Goal: Information Seeking & Learning: Learn about a topic

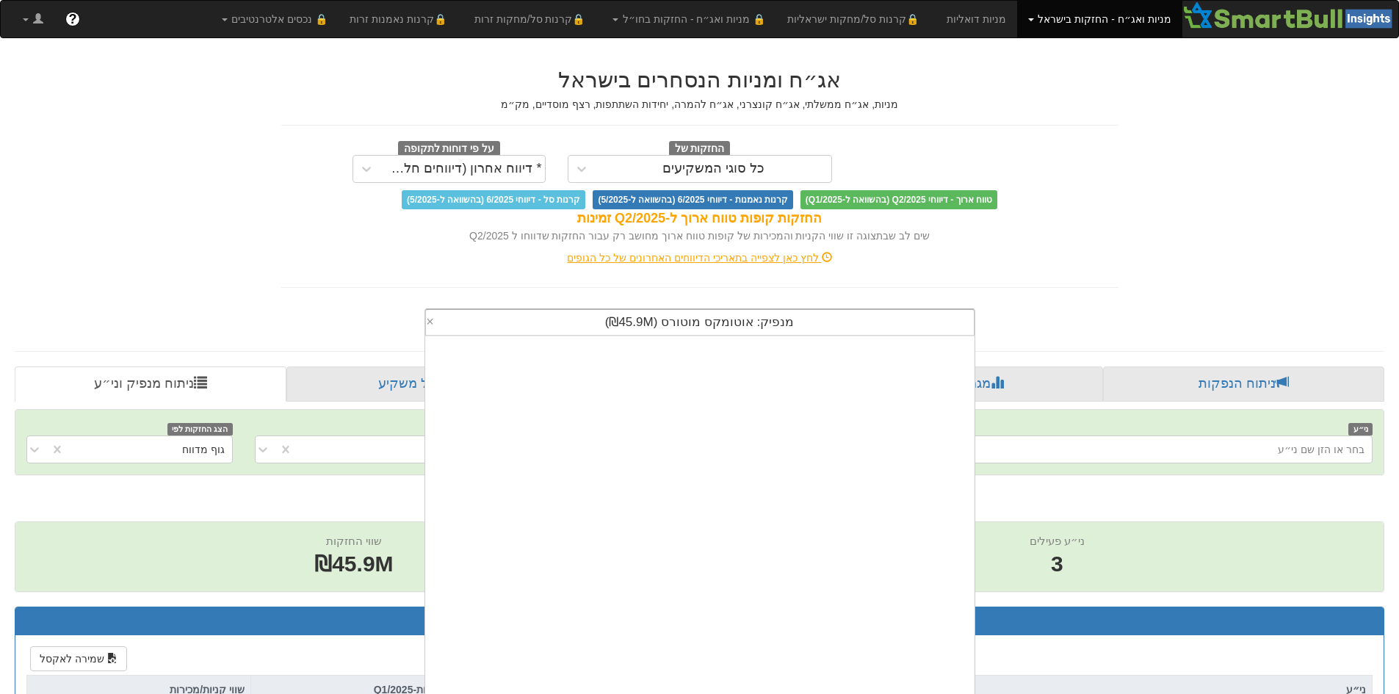
scroll to position [9, 0]
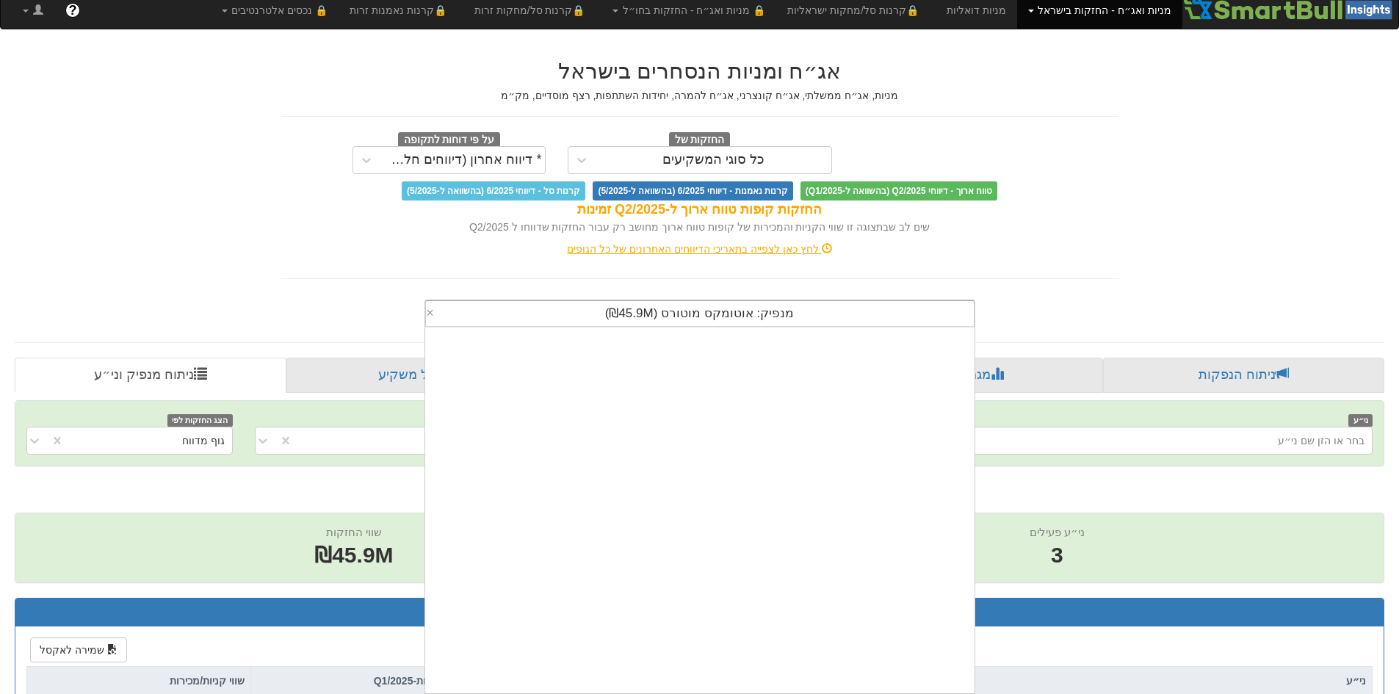
click at [609, 323] on div "מנפיק: ‏אוטומקס מוטורס ‎(₪45.9M)‎" at bounding box center [700, 313] width 548 height 25
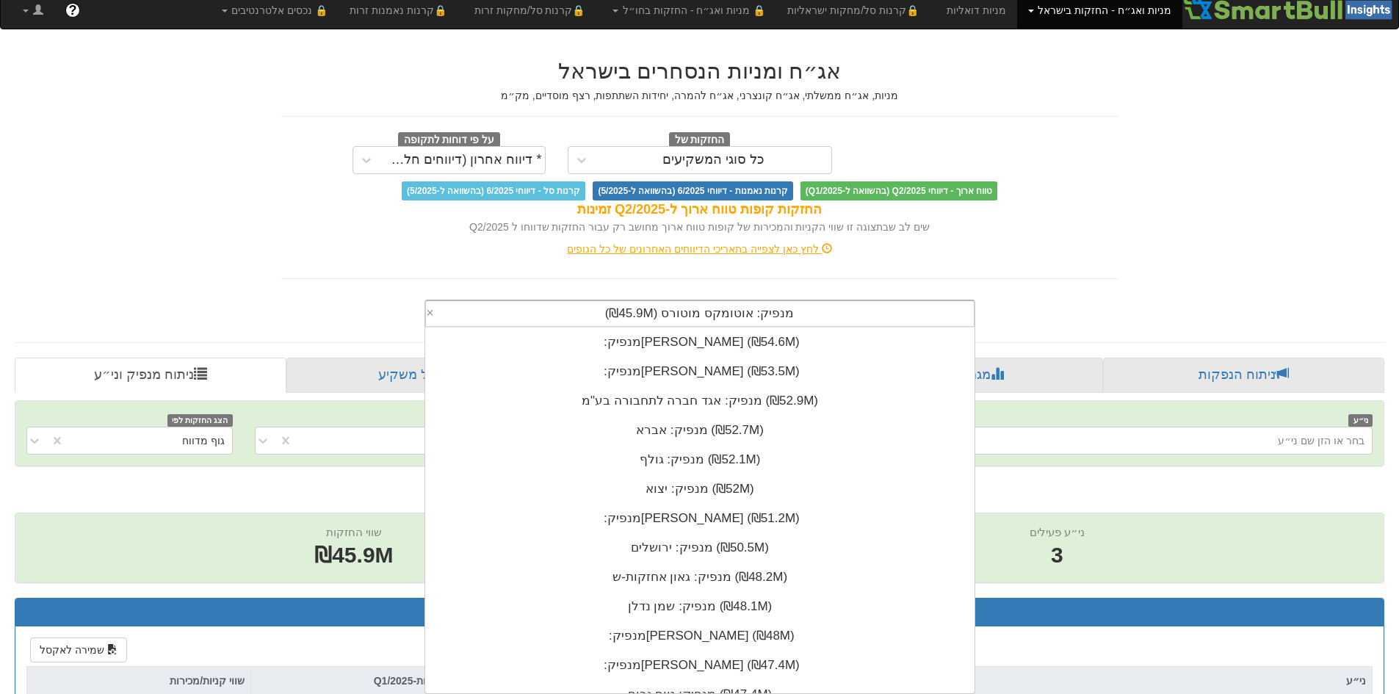
drag, startPoint x: 591, startPoint y: 314, endPoint x: 1103, endPoint y: 303, distance: 512.8
click at [1103, 303] on div "מנפיק: ‏אוטומקס מוטורס ‎(₪45.9M)‎ × מנפיק: ‏[PERSON_NAME] ‎(₪54.7M)‎ מנפיק: ‏[P…" at bounding box center [699, 311] width 859 height 34
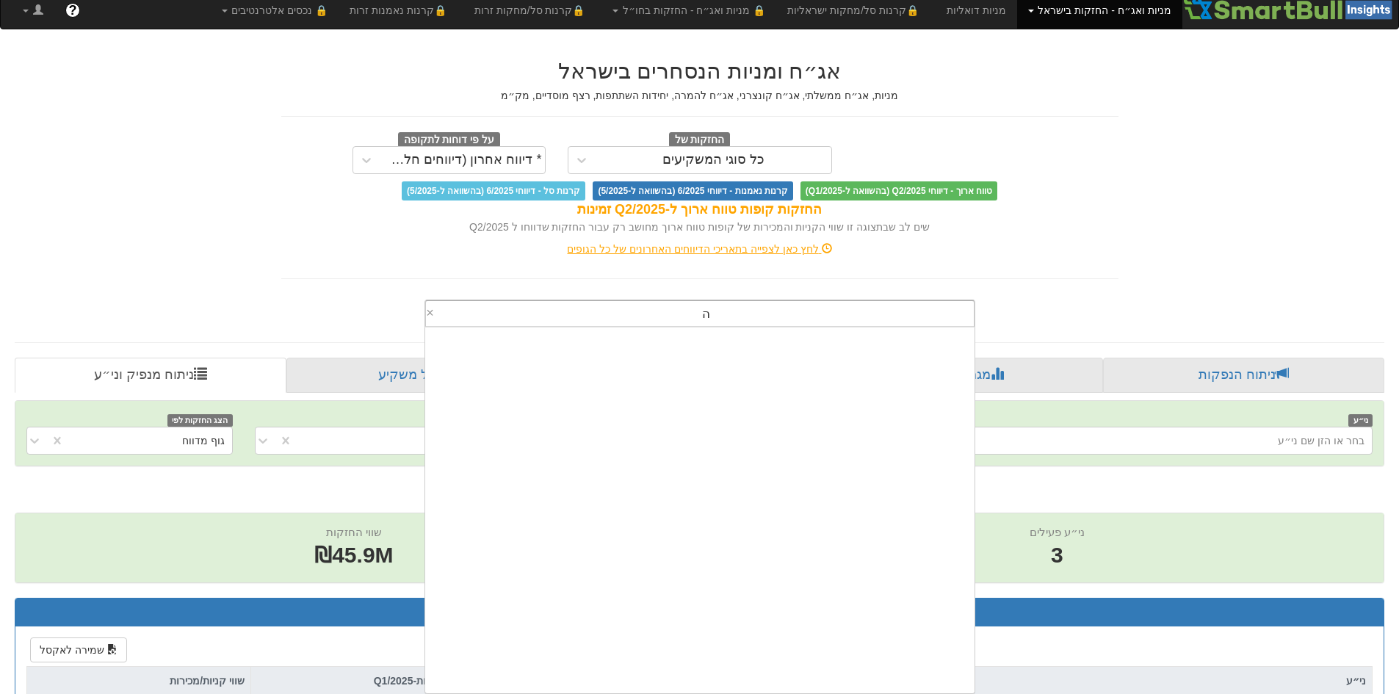
scroll to position [0, 0]
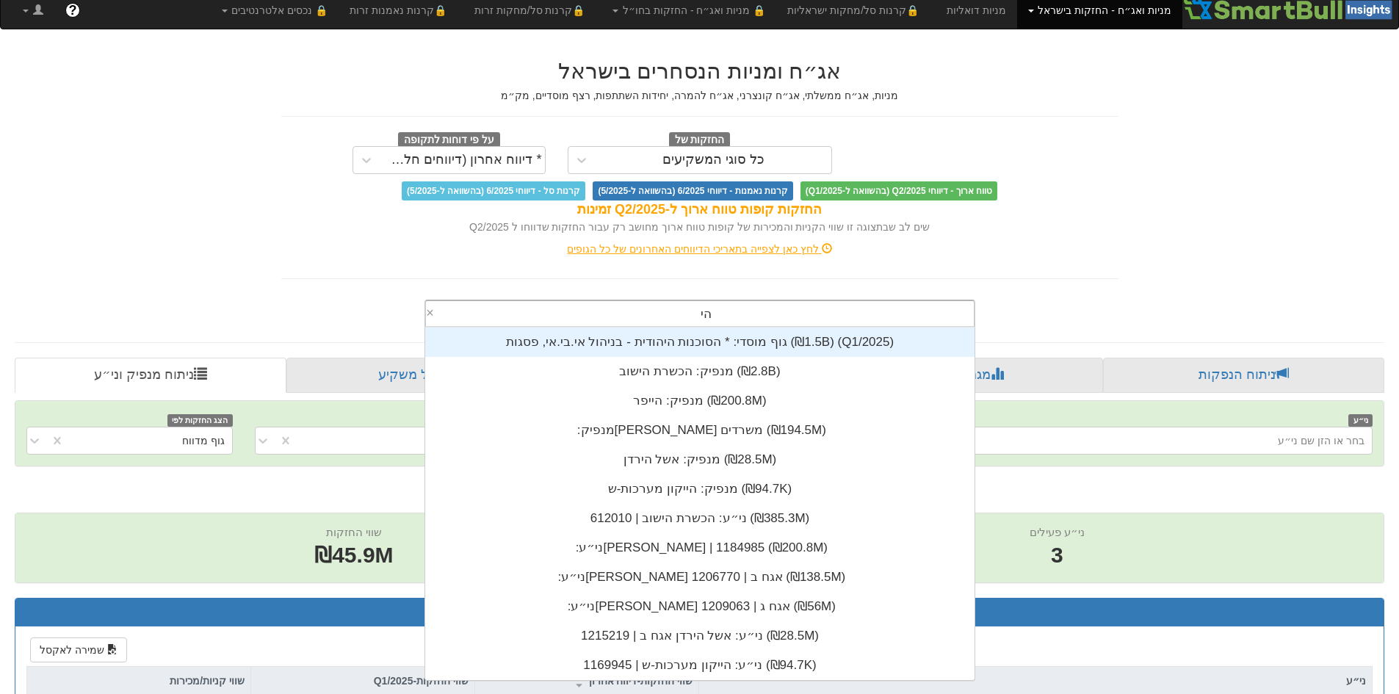
type input "היל"
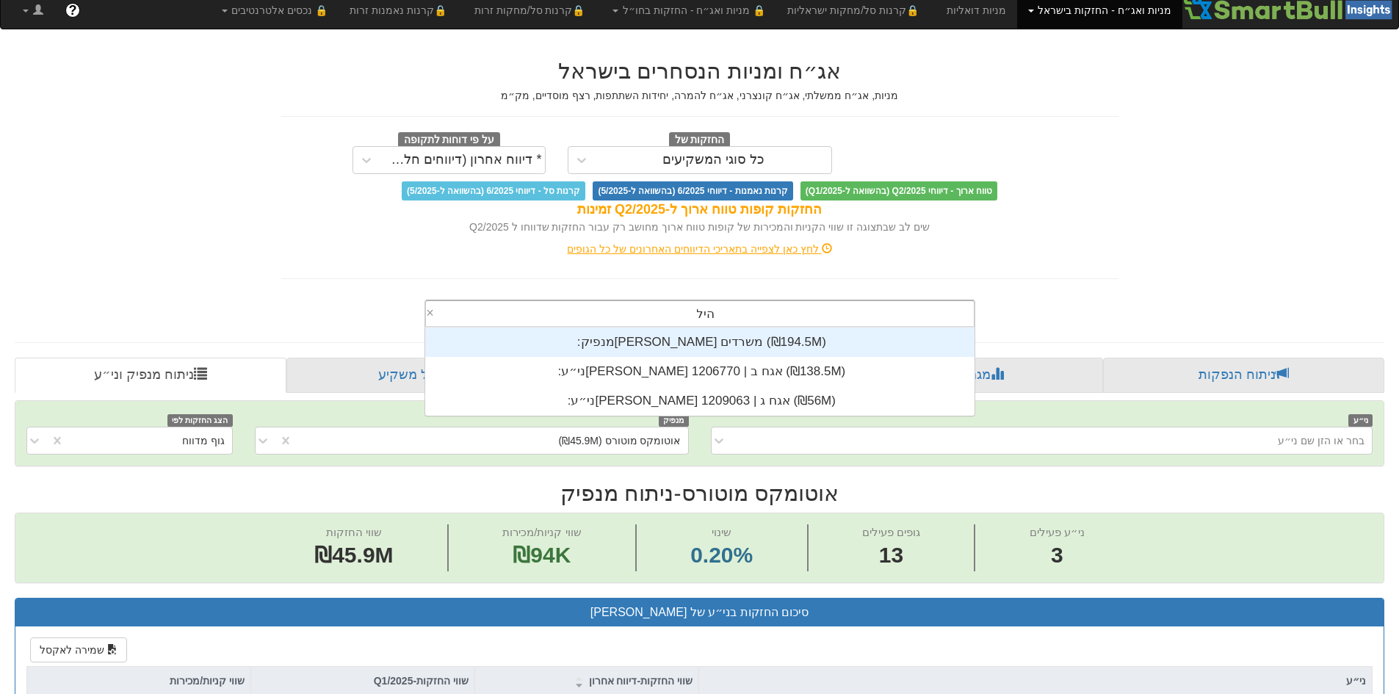
scroll to position [88, 0]
click at [795, 340] on div "מנפיק: ‏[PERSON_NAME] משרדים ‎(₪194.5M)‎" at bounding box center [699, 342] width 549 height 29
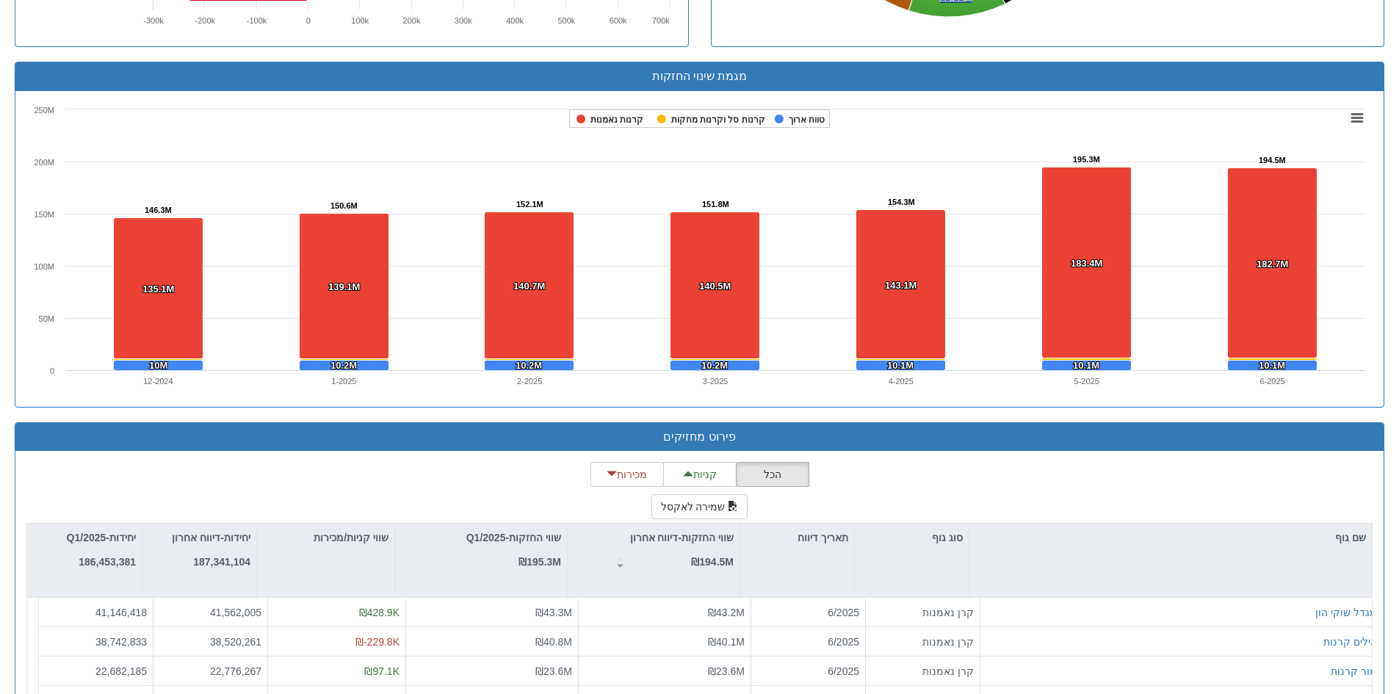
scroll to position [1763, 0]
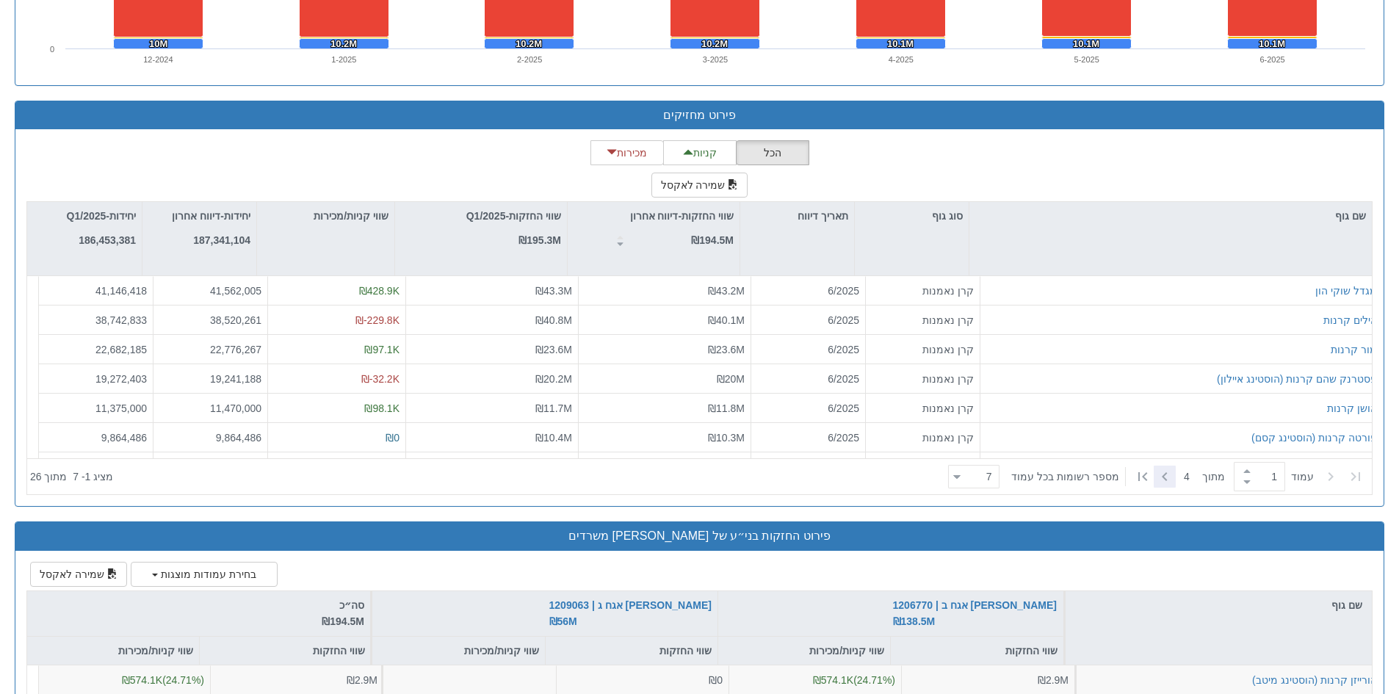
click at [1166, 480] on icon at bounding box center [1165, 477] width 18 height 18
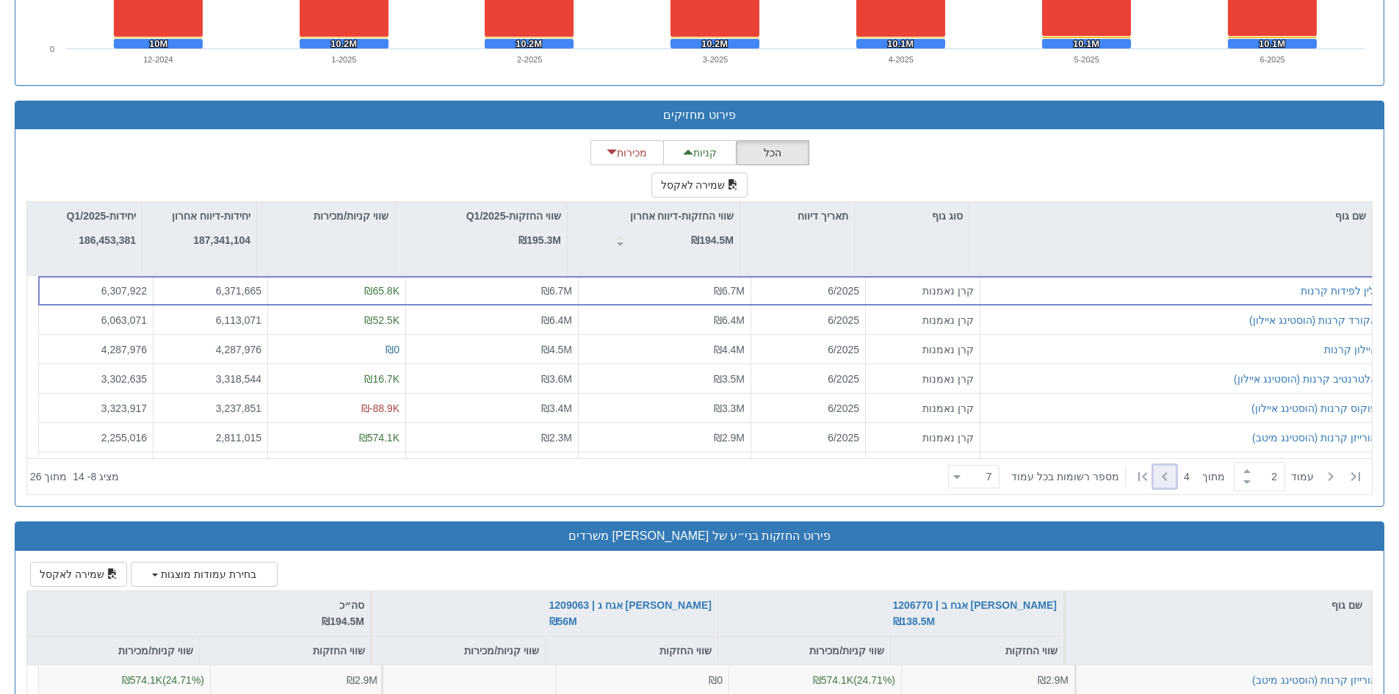
click at [1166, 483] on icon at bounding box center [1165, 477] width 18 height 18
type input "4"
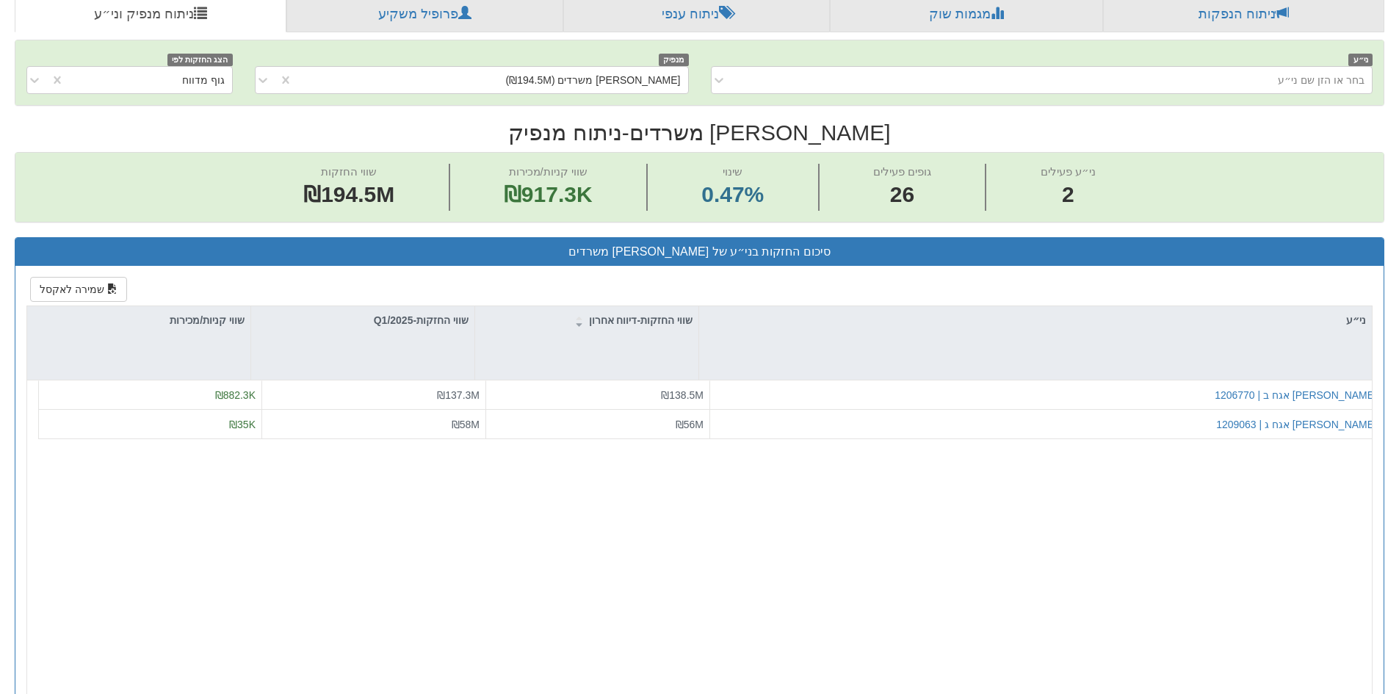
scroll to position [220, 0]
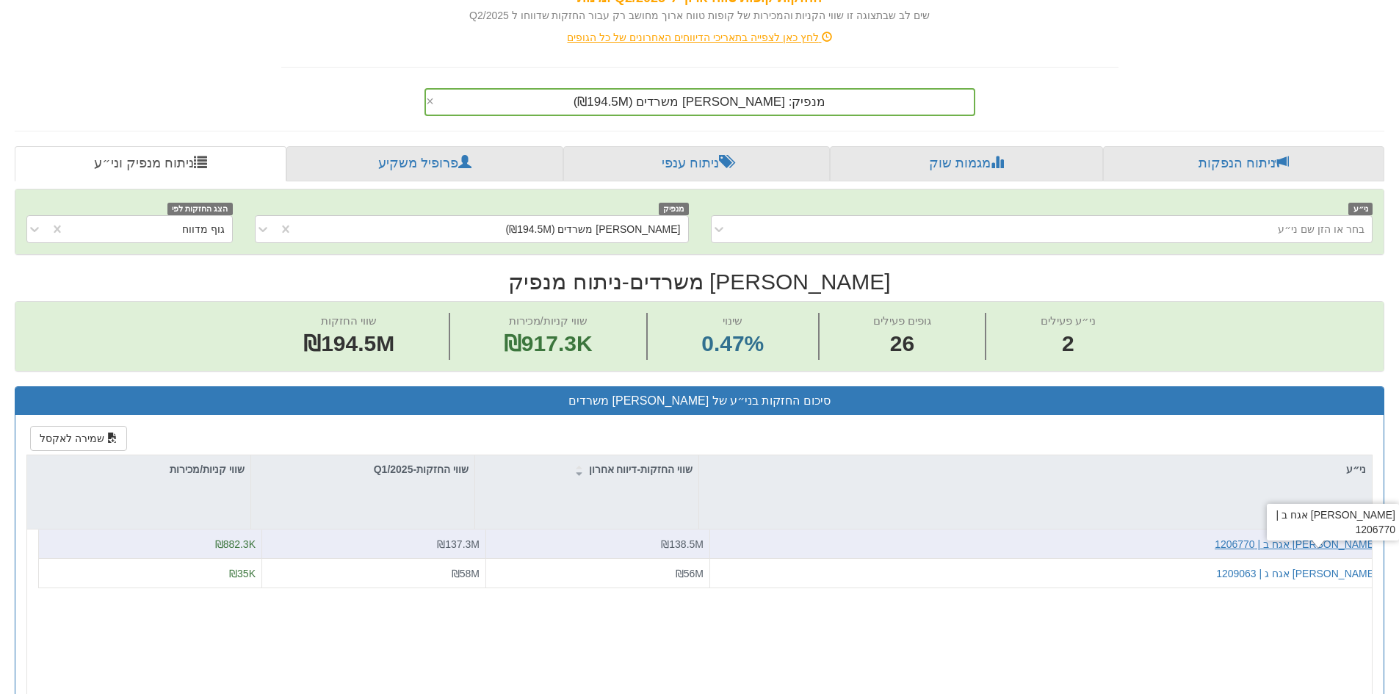
click at [1327, 544] on div "[PERSON_NAME] אגח ב | 1206770" at bounding box center [1296, 544] width 162 height 15
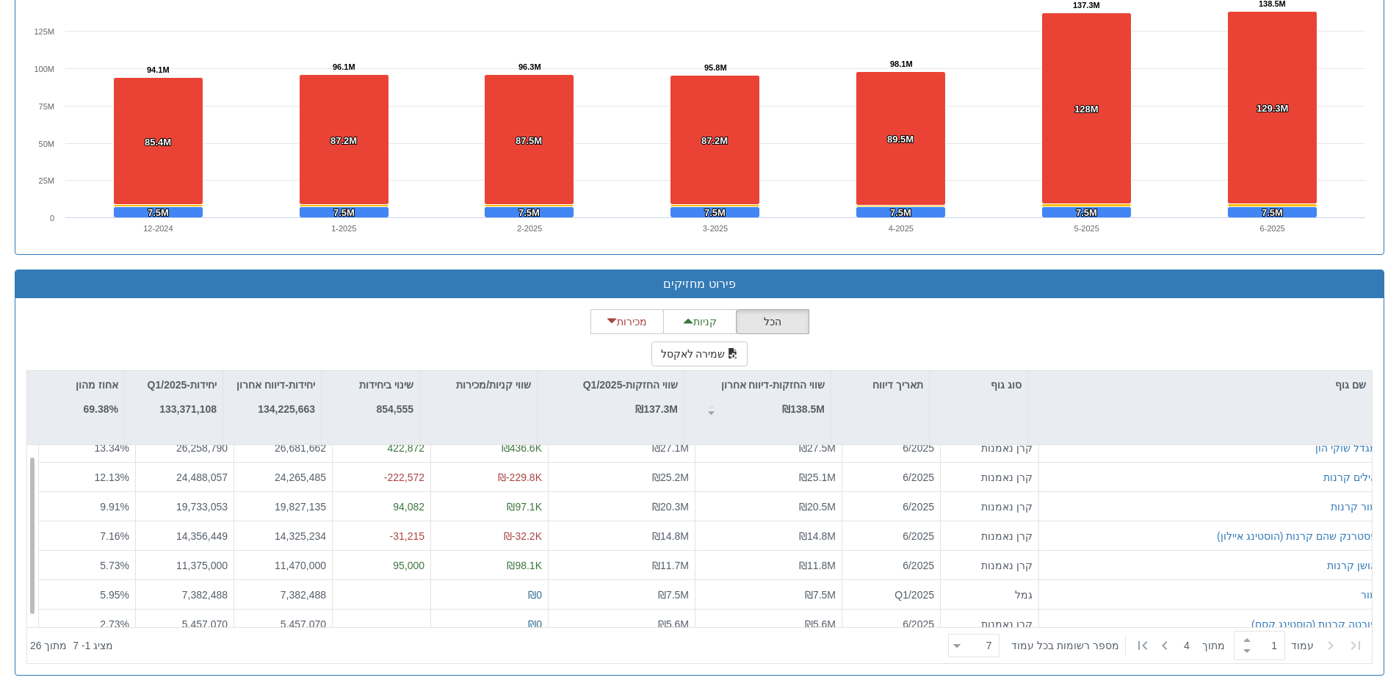
scroll to position [24, 0]
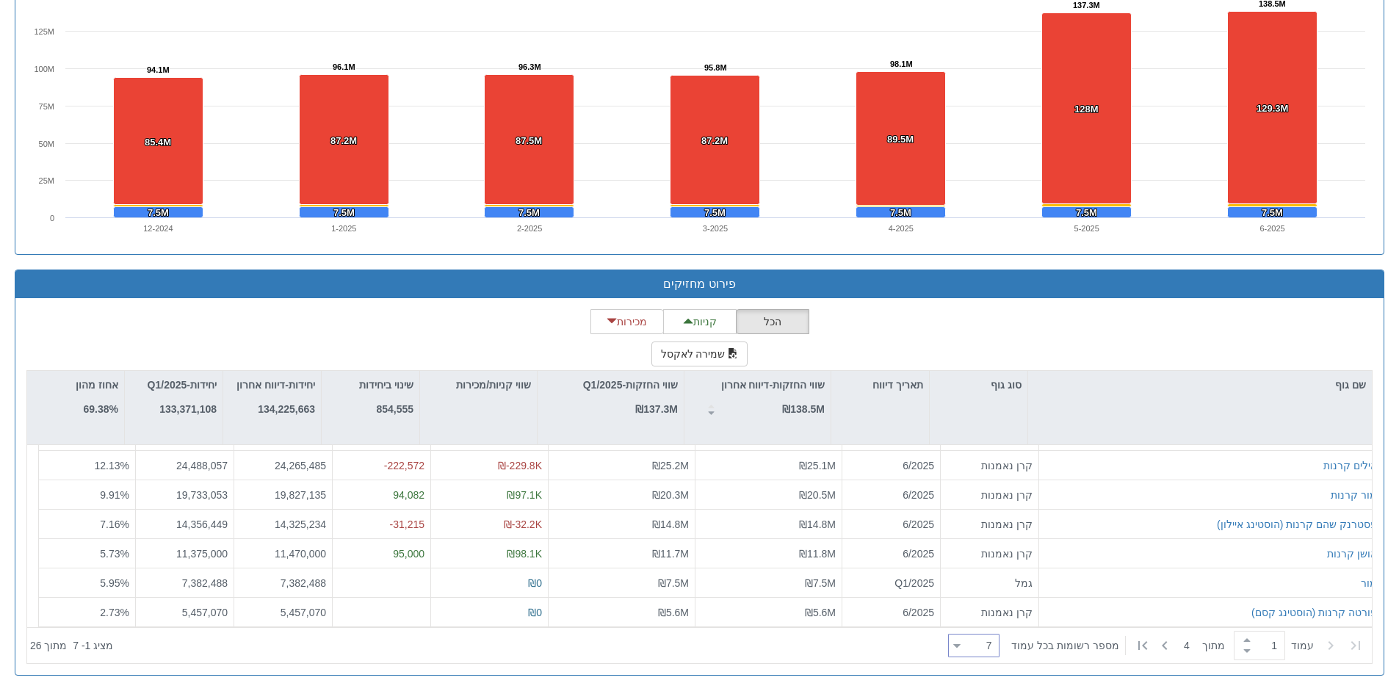
click at [972, 646] on div "7 7" at bounding box center [980, 646] width 38 height 21
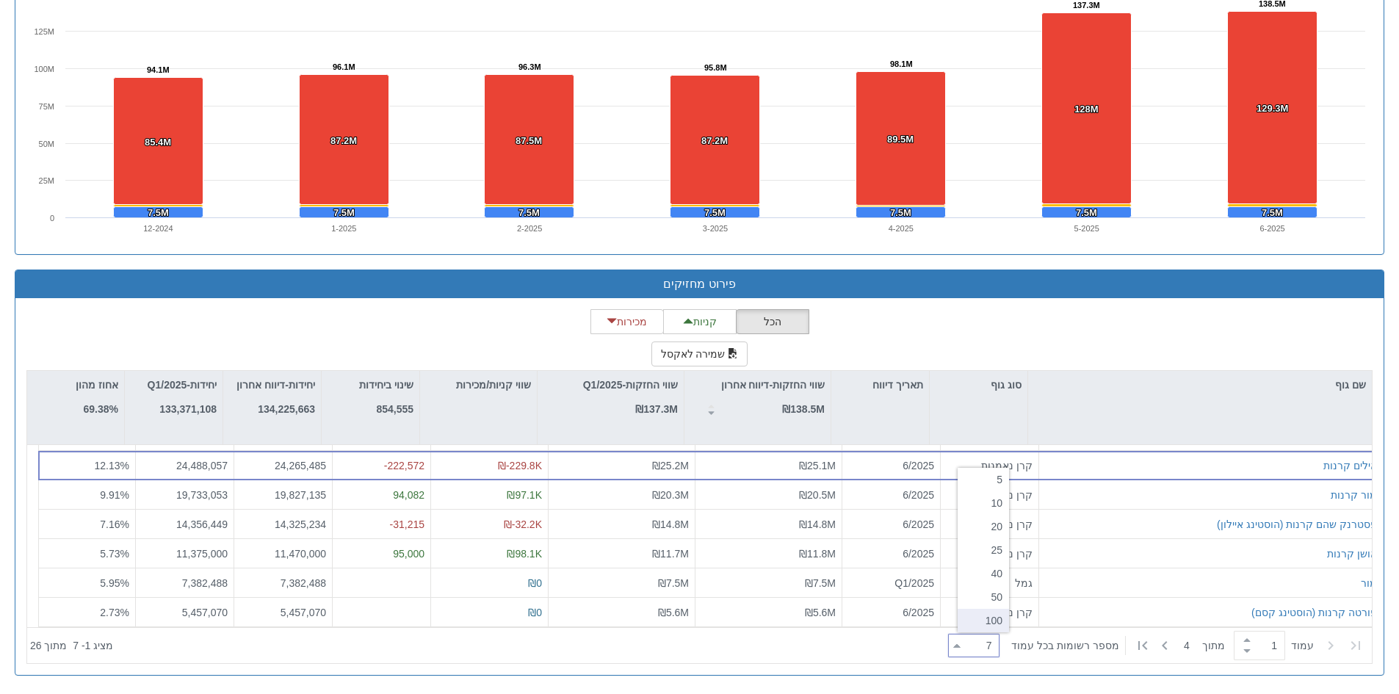
click at [986, 621] on div "100" at bounding box center [983, 621] width 51 height 24
type input "100"
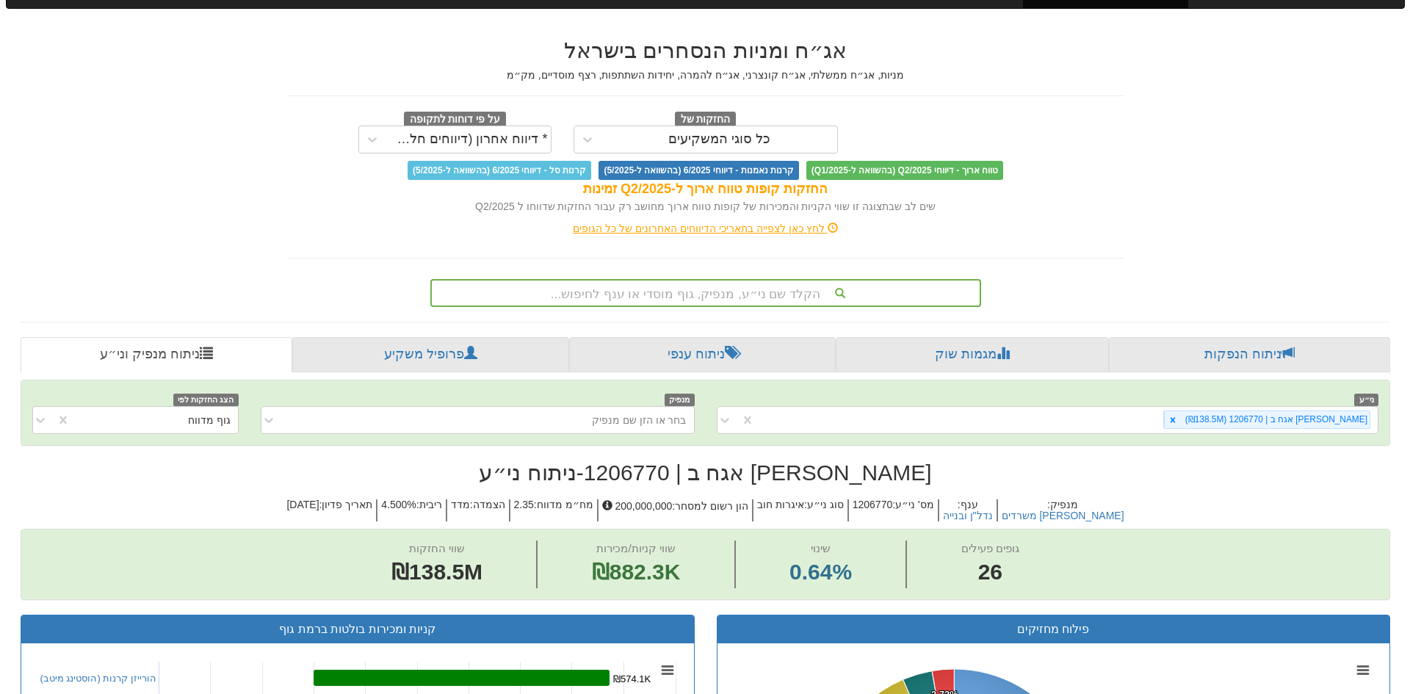
scroll to position [0, 0]
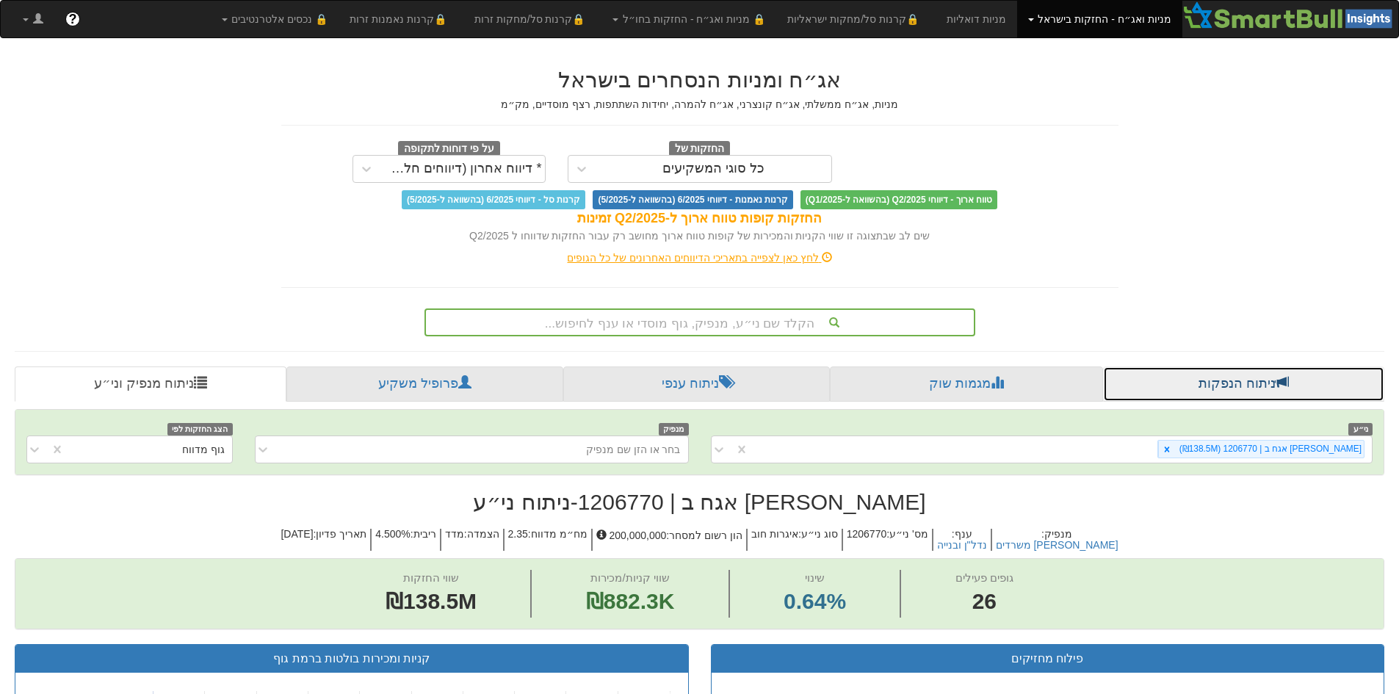
click at [1250, 389] on link "ניתוח הנפקות" at bounding box center [1243, 384] width 281 height 35
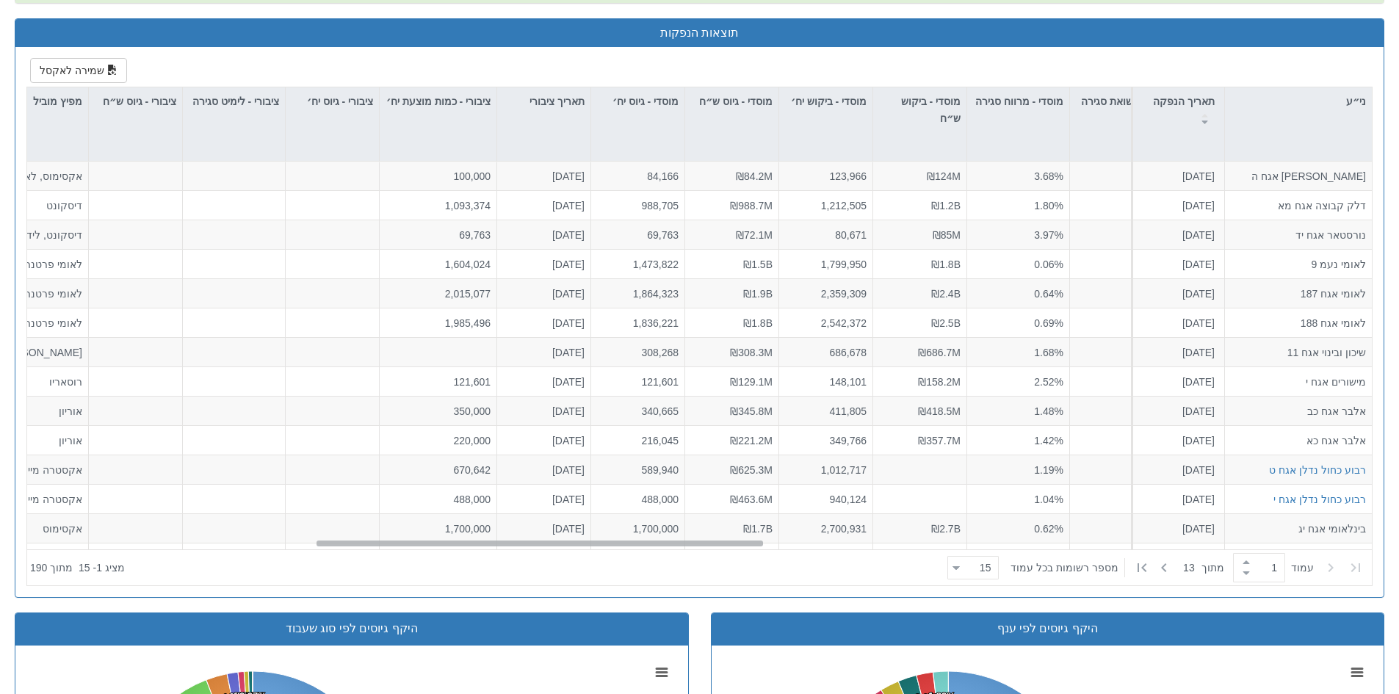
scroll to position [0, 826]
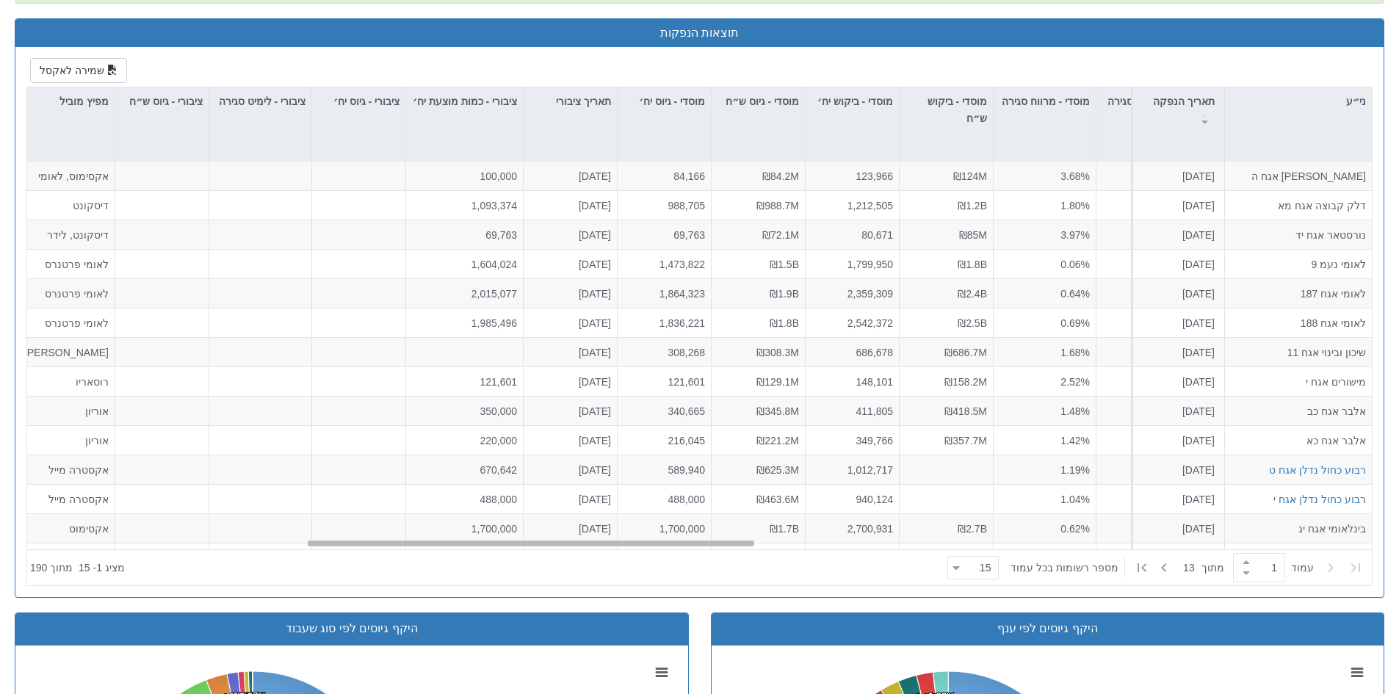
drag, startPoint x: 976, startPoint y: 542, endPoint x: 362, endPoint y: 556, distance: 614.2
click at [362, 556] on div "ני״ע תאריך הנפקה מספר ני״ע הזמנות זוכות סוג הנפקה סוג מכרז דוח הצעת מדף הערות מ…" at bounding box center [699, 336] width 1345 height 498
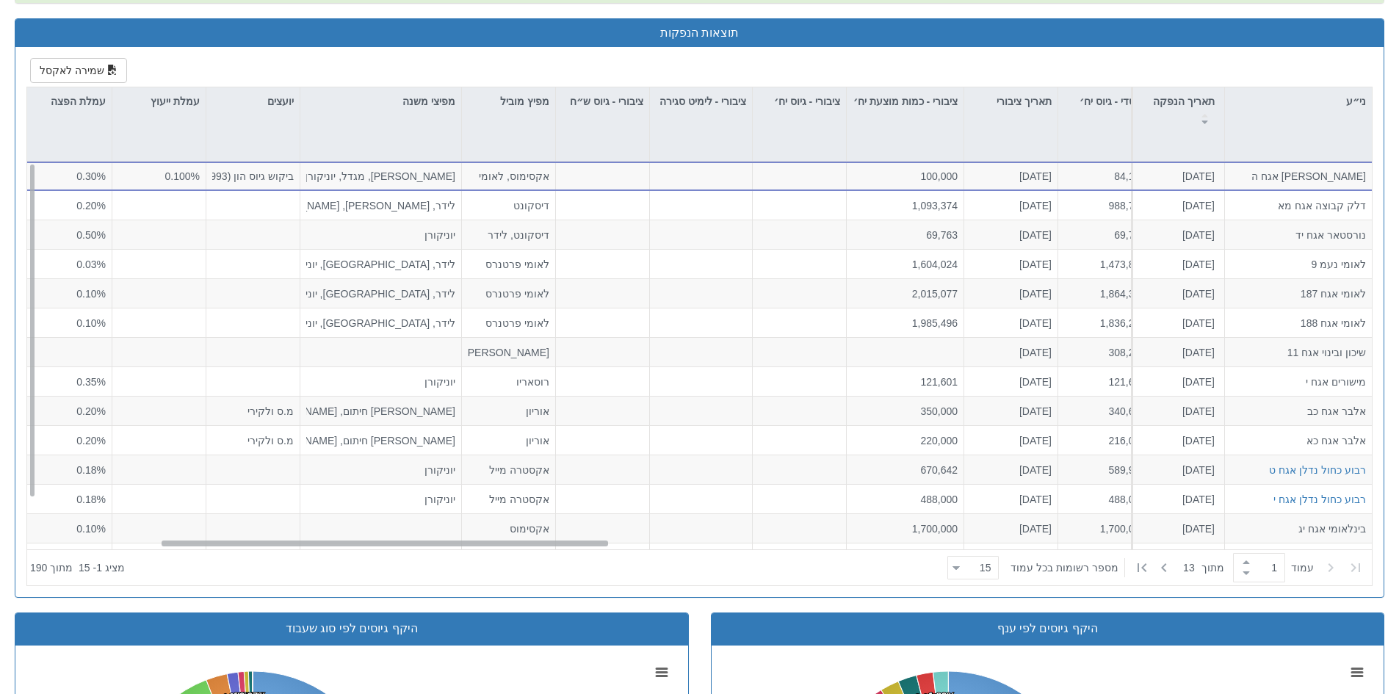
drag, startPoint x: 716, startPoint y: 542, endPoint x: 560, endPoint y: 502, distance: 161.6
click at [566, 504] on div "[PERSON_NAME] אגח ה [DATE] הזמנות זוכות > אגח - סדרה חדשה הצעה אחידה - ריבית דו…" at bounding box center [699, 356] width 1345 height 388
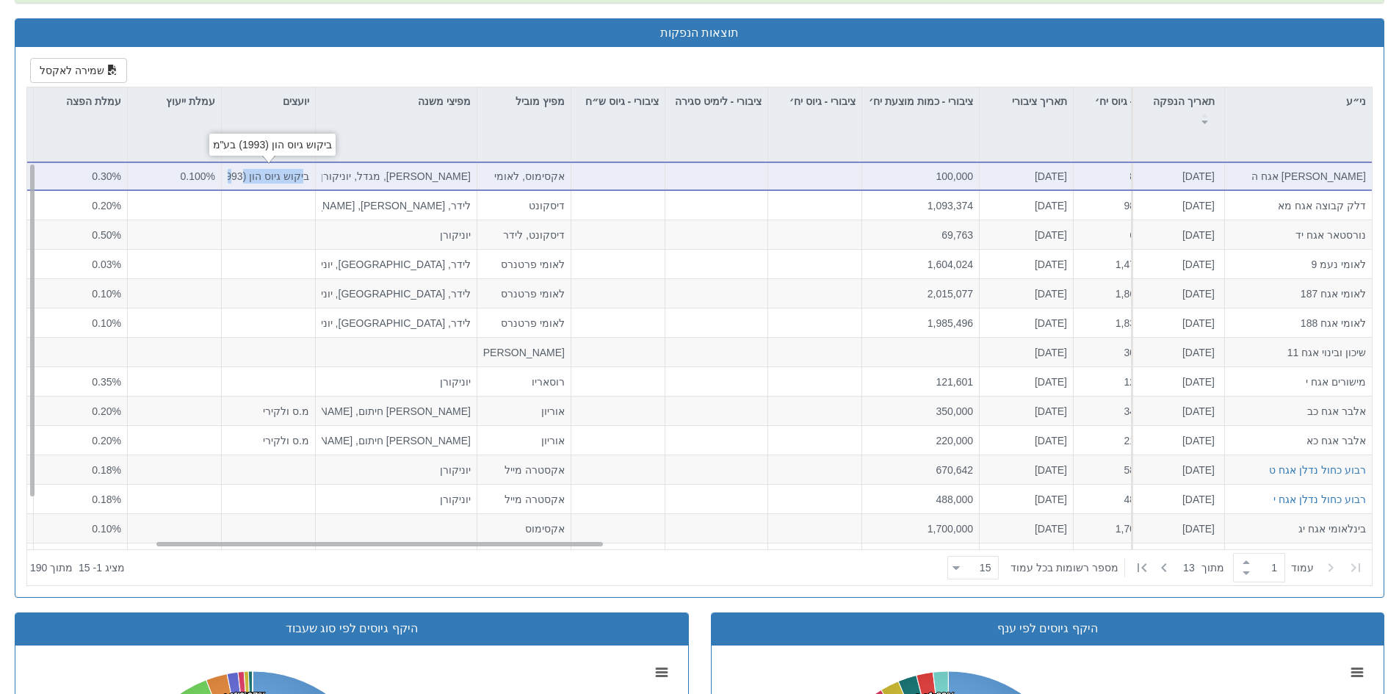
scroll to position [0, 0]
drag, startPoint x: 303, startPoint y: 174, endPoint x: 183, endPoint y: 172, distance: 119.7
click at [295, 173] on div "ביקוש גיוס הון (1993) בע"מ" at bounding box center [269, 176] width 82 height 15
click at [297, 173] on div "ביקוש גיוס הון (1993) בע"מ" at bounding box center [269, 176] width 82 height 15
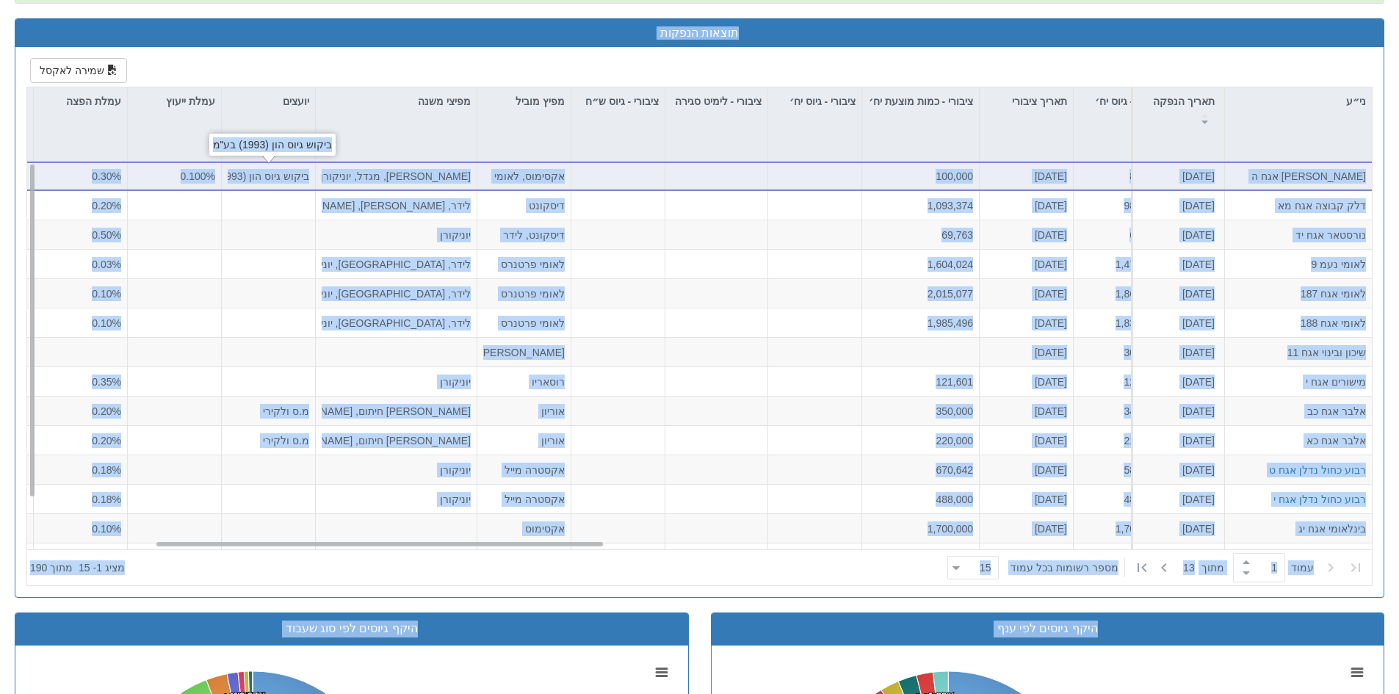
click at [242, 170] on div "ביקוש גיוס הון (1993) בע"מ" at bounding box center [269, 176] width 82 height 15
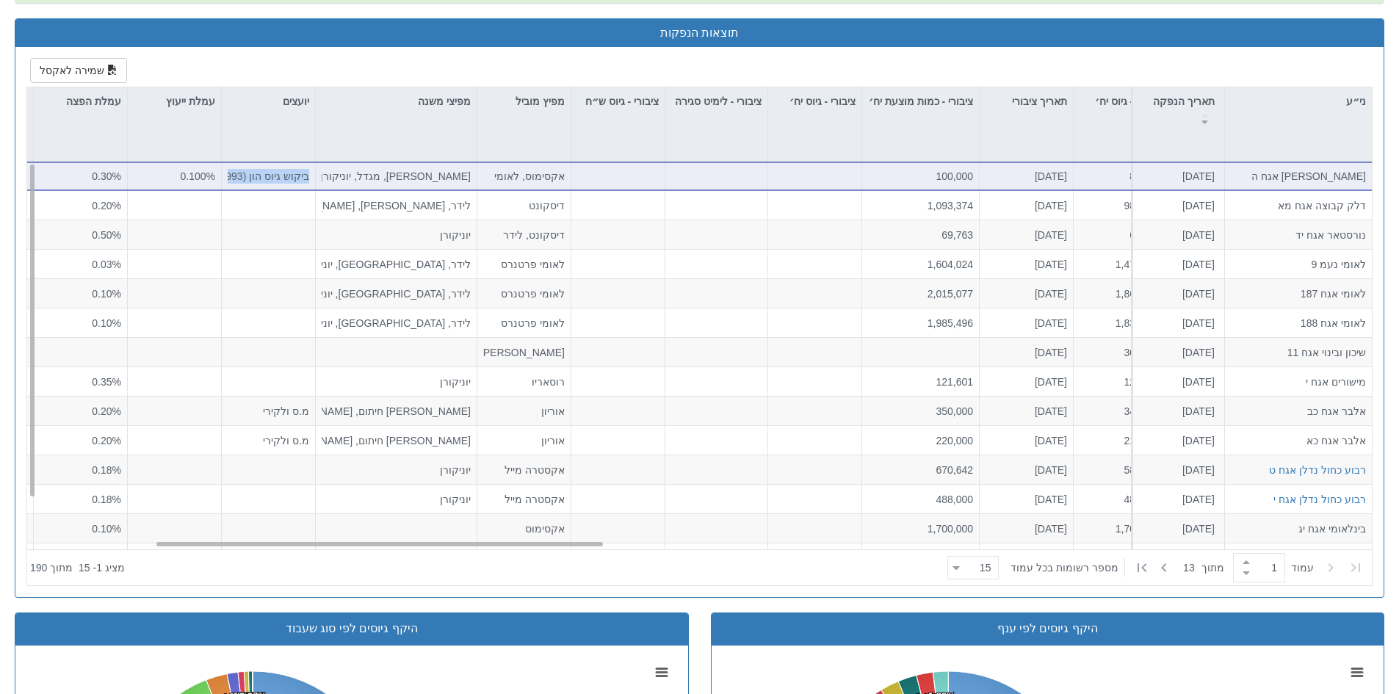
drag, startPoint x: 308, startPoint y: 175, endPoint x: 217, endPoint y: 176, distance: 91.8
copy div "ביקוש גיוס הון (1993) בע"מ"
